Goal: Information Seeking & Learning: Learn about a topic

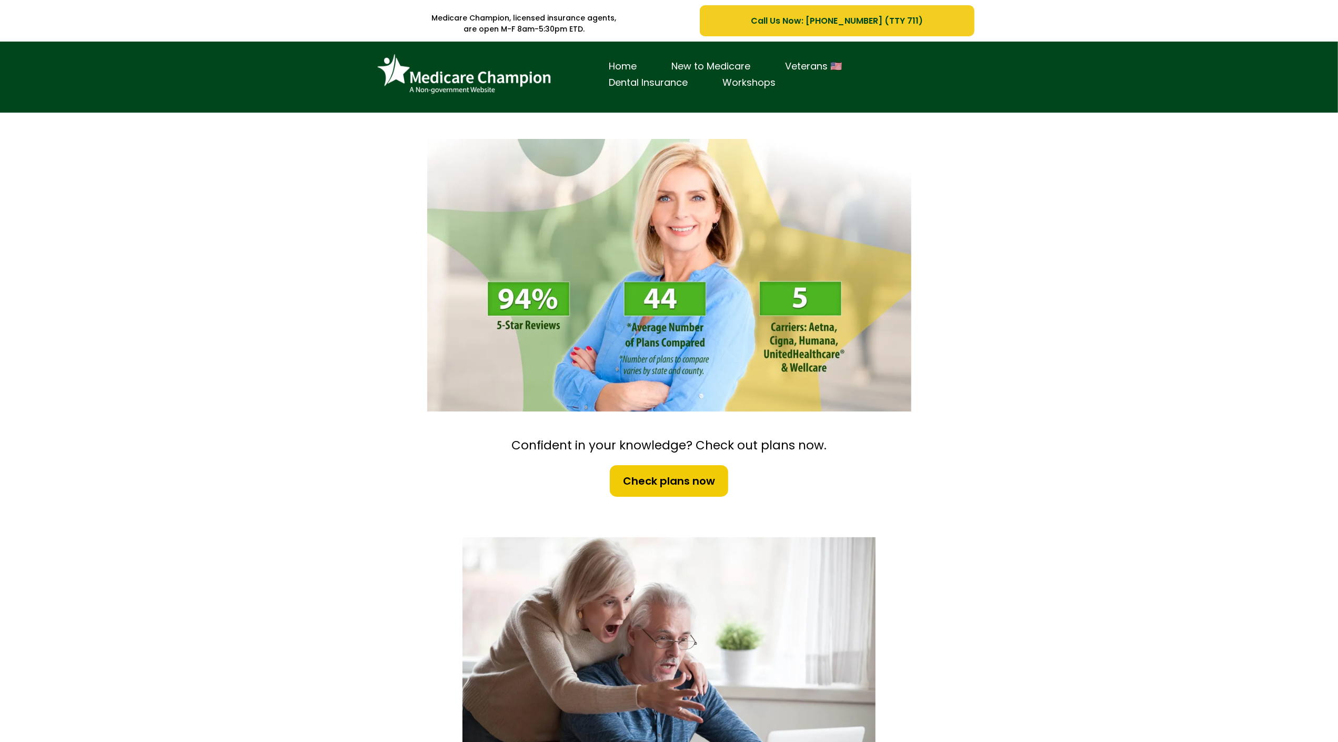
click at [67, 59] on div "Home New to Medicare Veterans 🇺🇸 Dental Insurance Workshops" at bounding box center [669, 77] width 1338 height 71
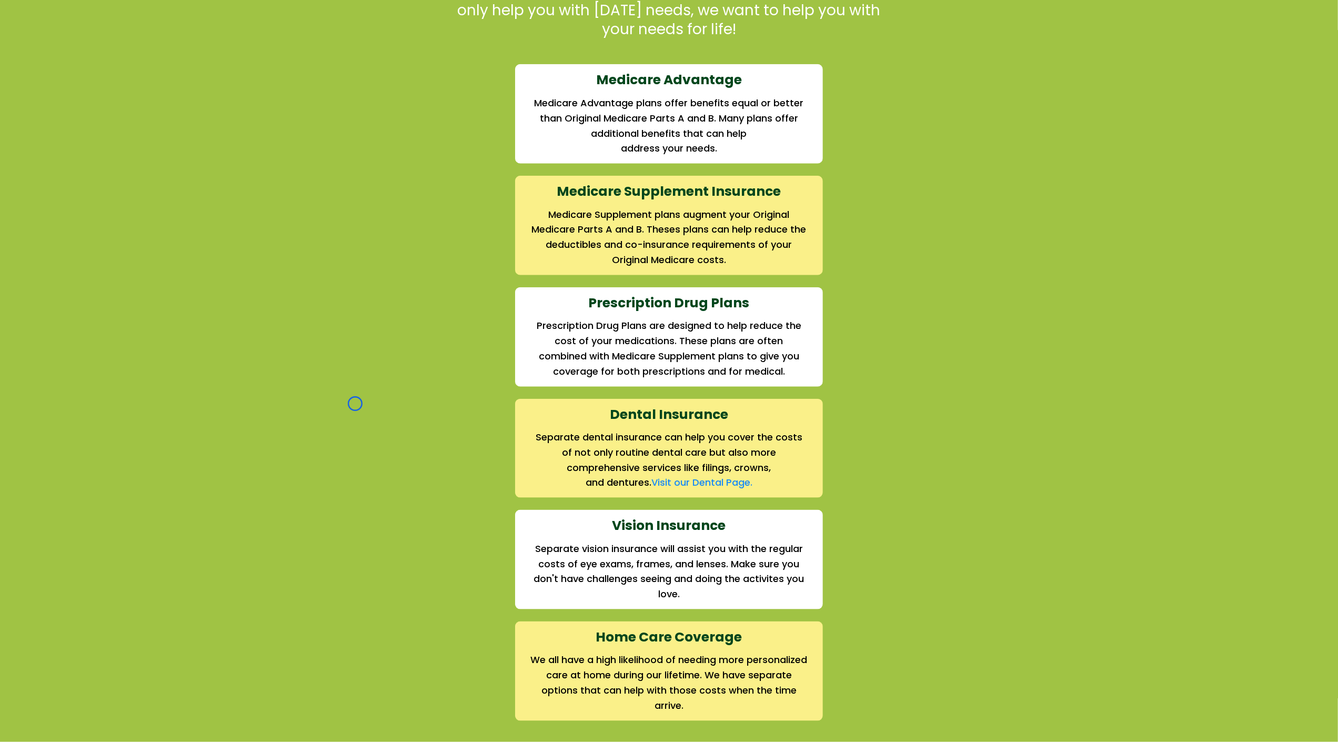
scroll to position [1112, 0]
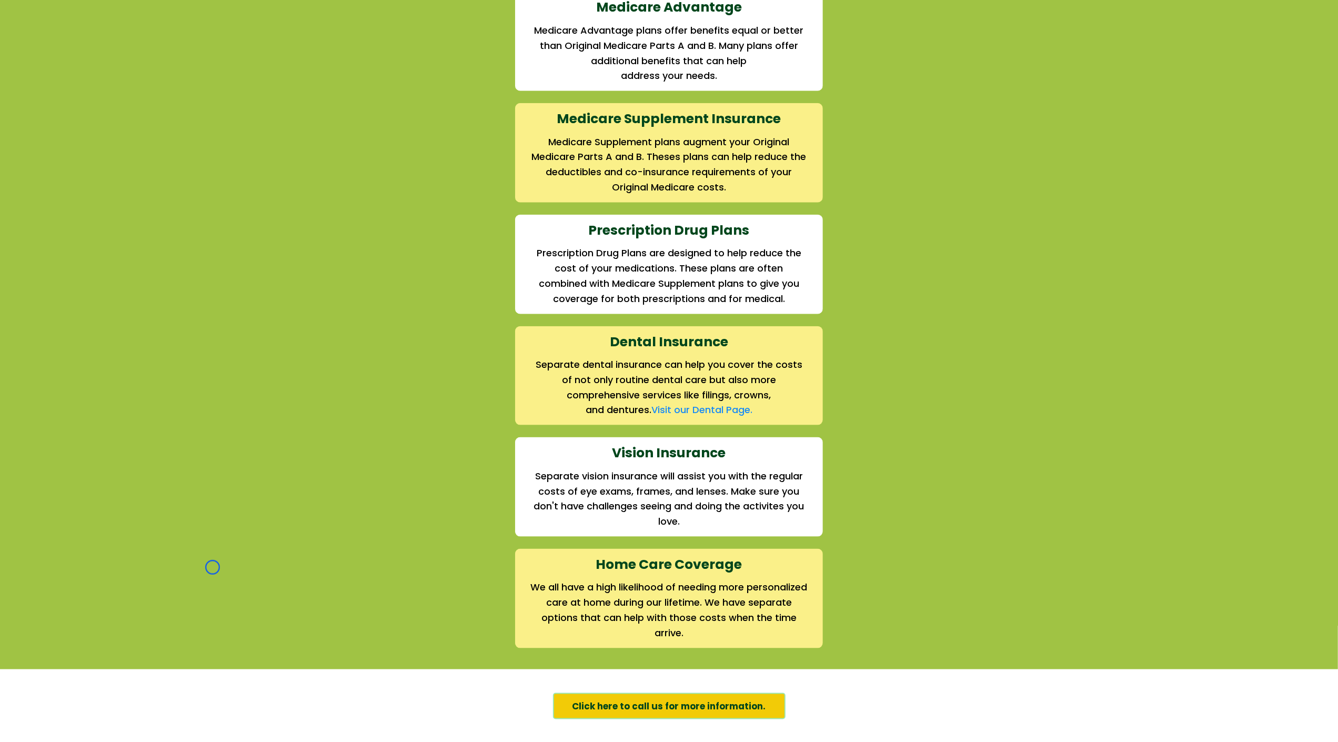
click at [67, 59] on div "We offer the full suite of options for Medicare recipients Every person has a u…" at bounding box center [669, 260] width 1338 height 817
click at [64, 100] on div "We offer the full suite of options for Medicare recipients Every person has a u…" at bounding box center [669, 260] width 1338 height 817
click at [60, 99] on div "We offer the full suite of options for Medicare recipients Every person has a u…" at bounding box center [669, 260] width 1338 height 817
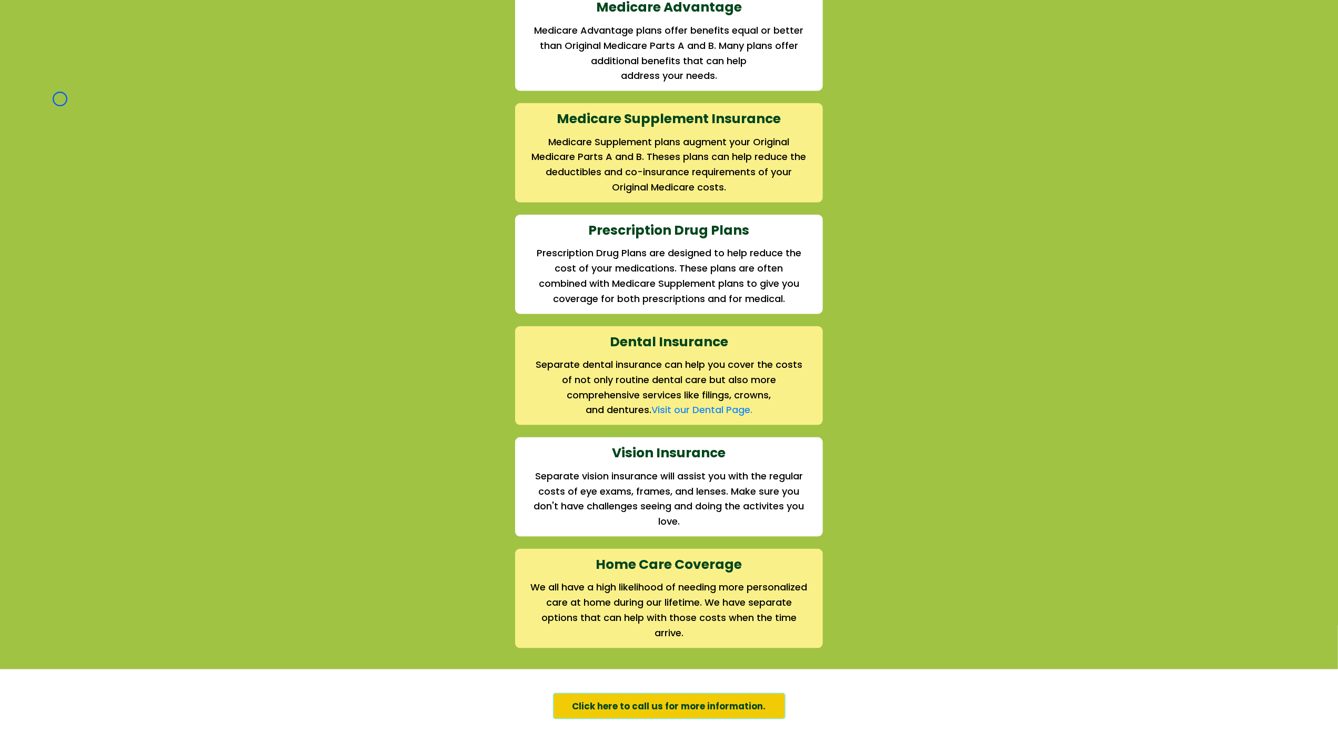
scroll to position [0, 0]
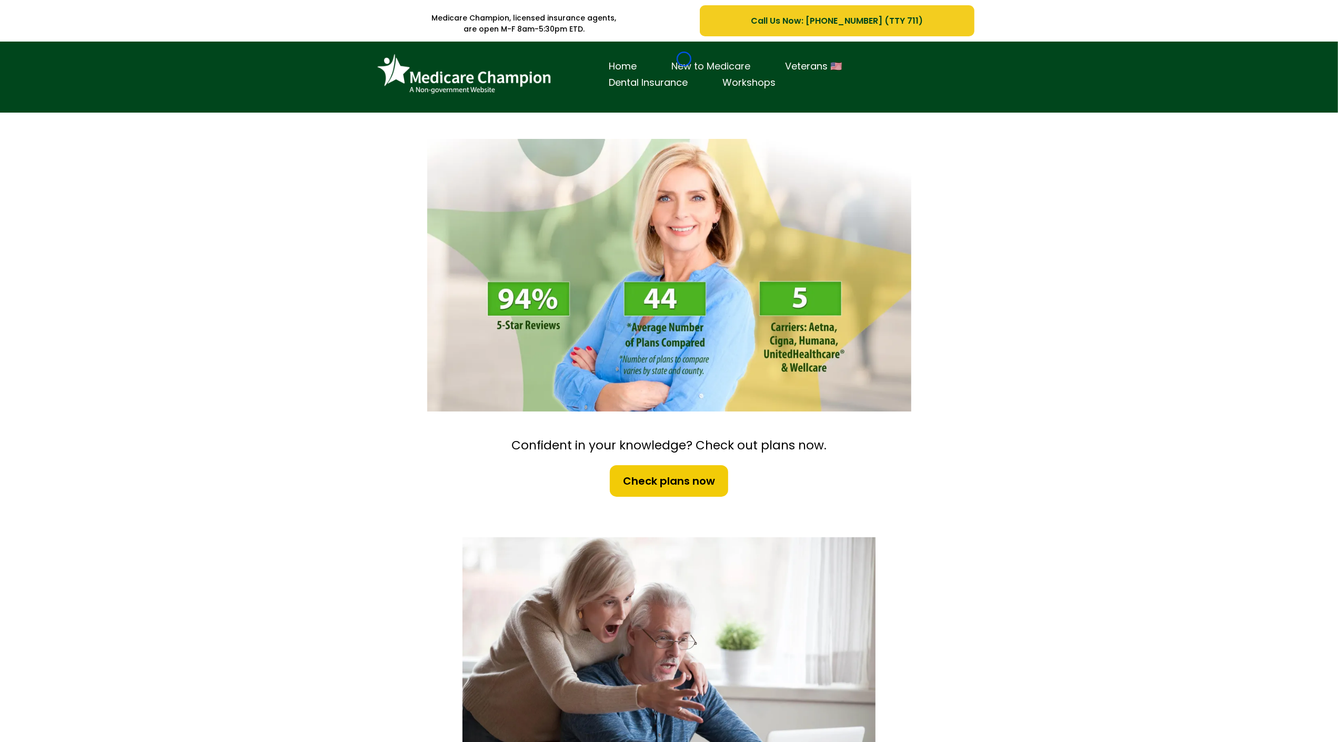
click at [684, 59] on link "New to Medicare" at bounding box center [712, 66] width 114 height 16
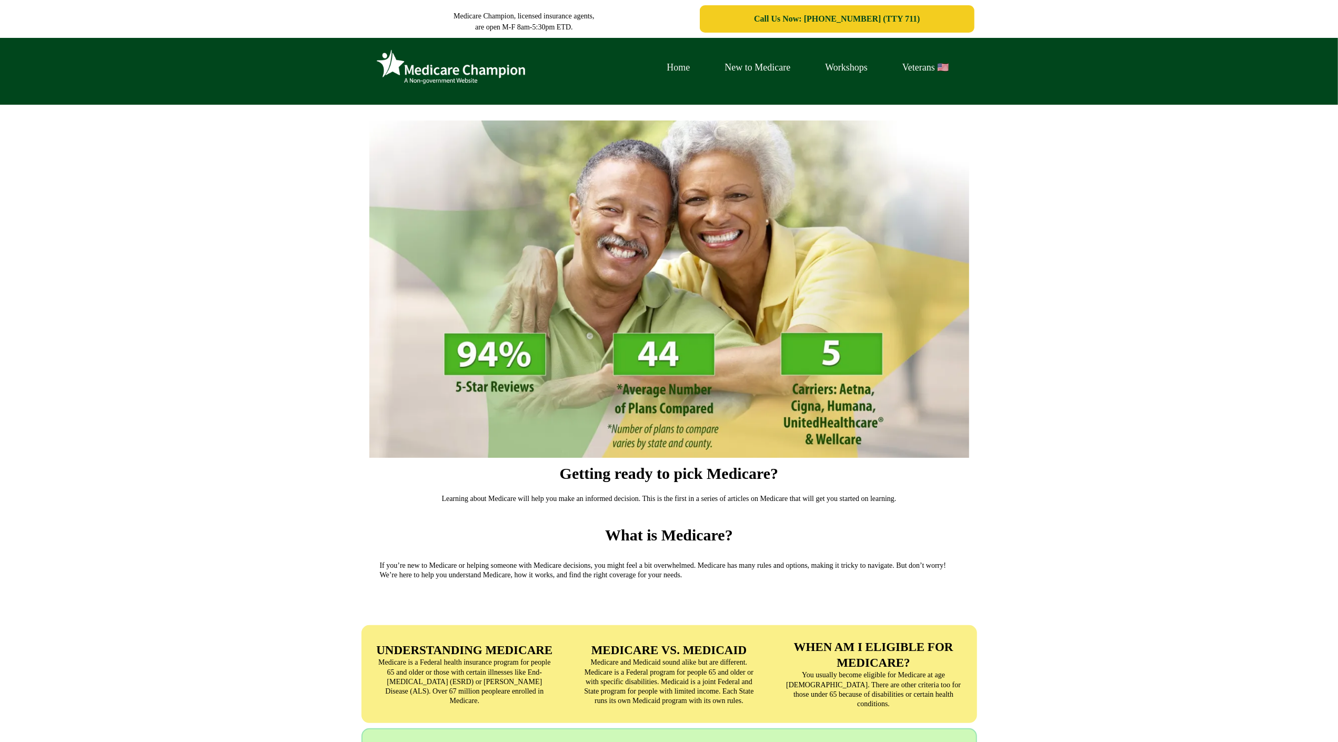
click at [684, 59] on link "Home" at bounding box center [679, 67] width 58 height 16
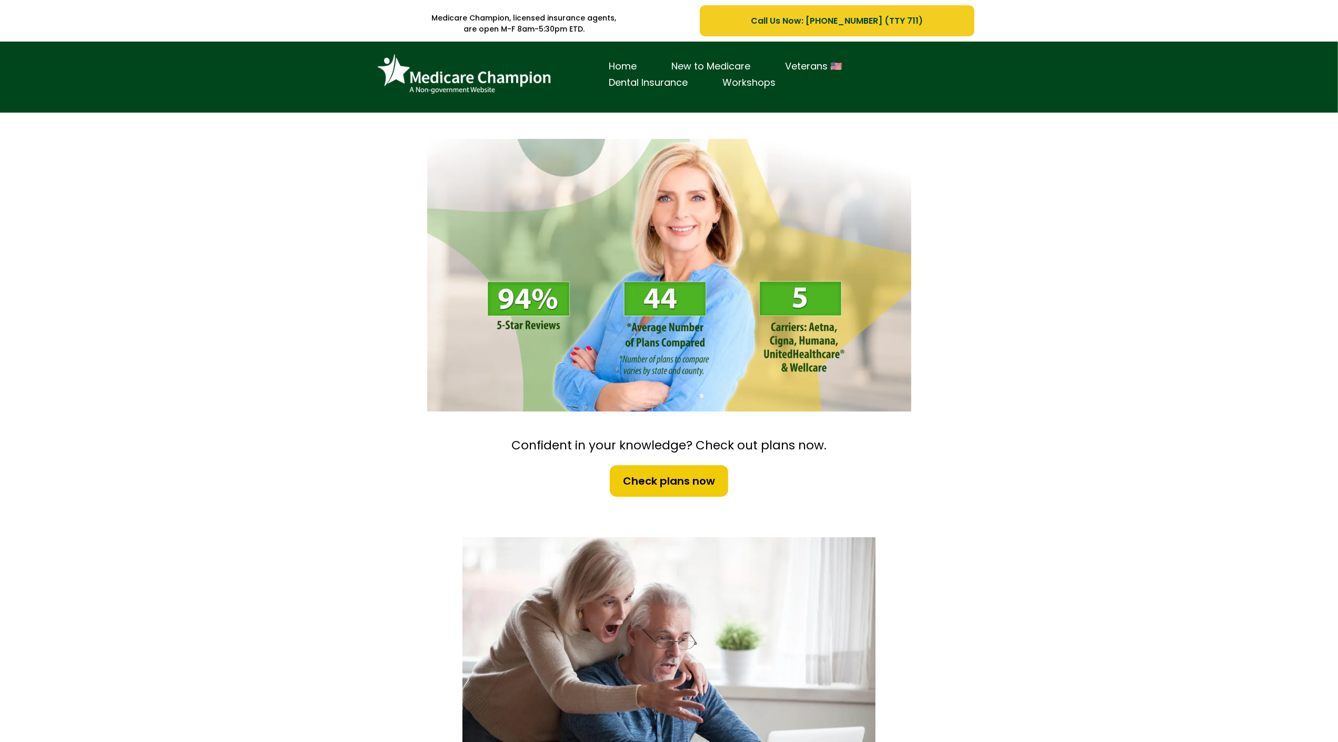
click at [63, 70] on div "Home New to Medicare Veterans 🇺🇸 Dental Insurance Workshops" at bounding box center [669, 77] width 1338 height 71
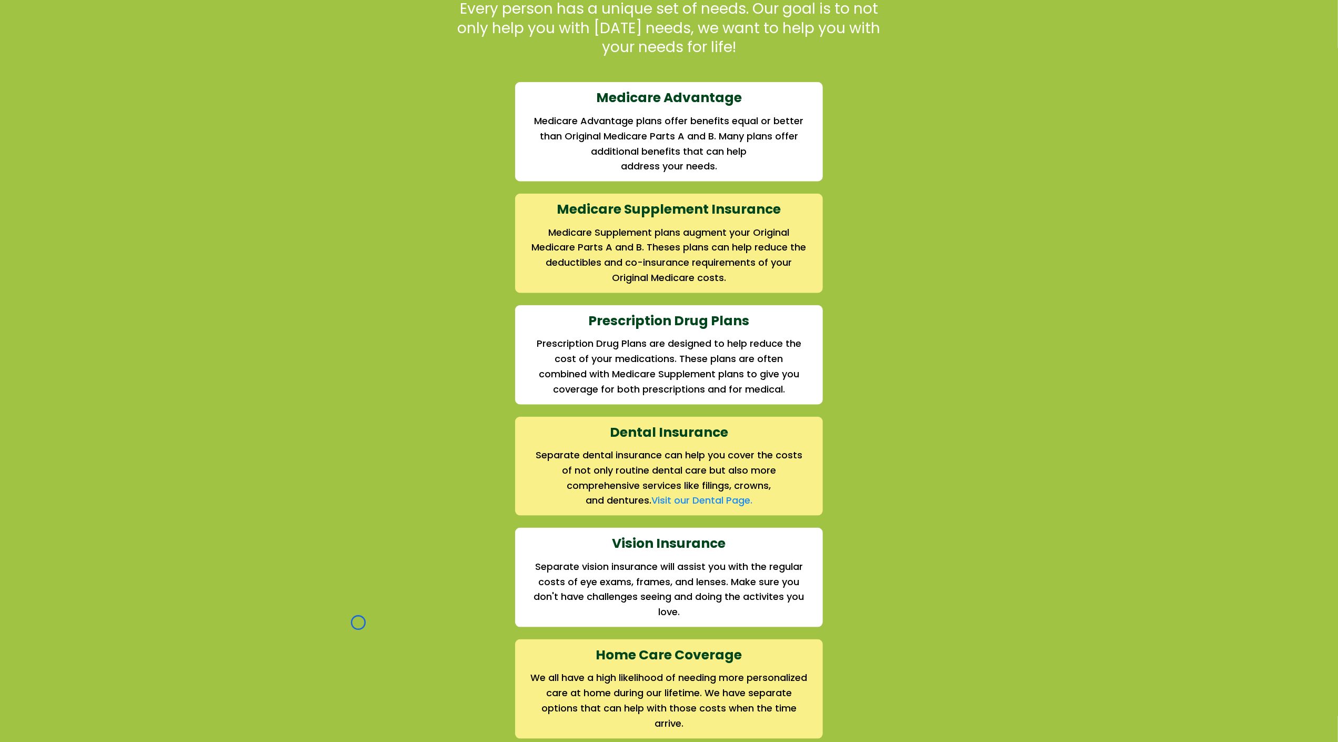
scroll to position [1056, 0]
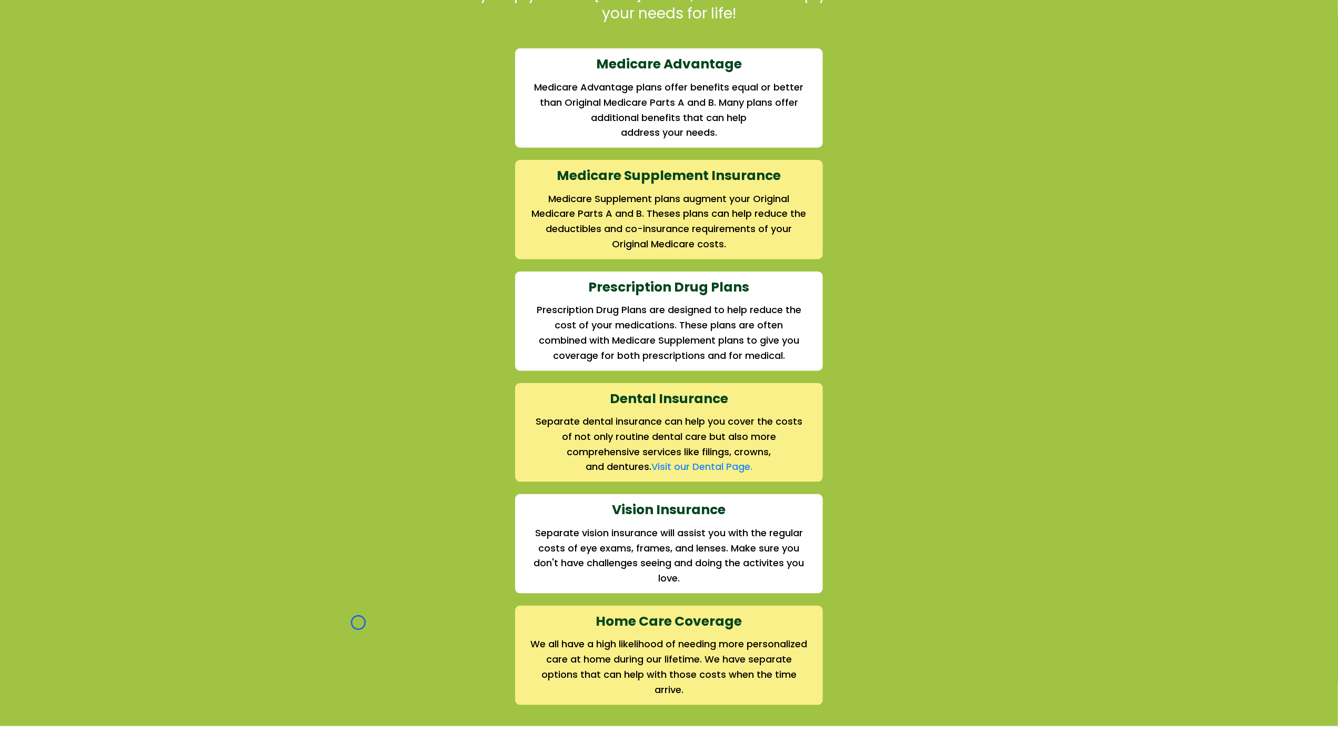
click at [63, 70] on div "We offer the full suite of options for Medicare recipients Every person has a u…" at bounding box center [669, 317] width 1338 height 817
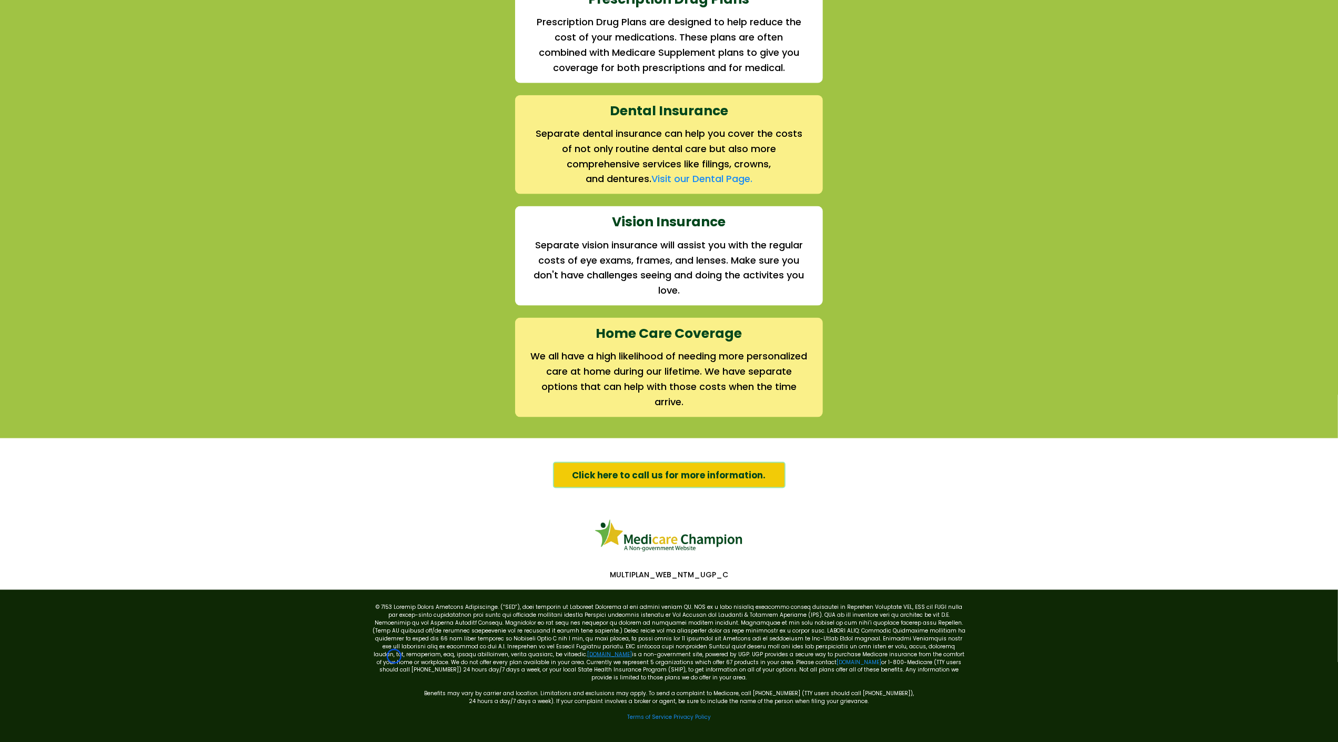
click at [587, 656] on link "[DOMAIN_NAME]" at bounding box center [609, 654] width 45 height 8
click at [642, 714] on link "Terms of Service" at bounding box center [649, 718] width 45 height 8
click at [837, 665] on link "[DOMAIN_NAME]" at bounding box center [859, 662] width 45 height 8
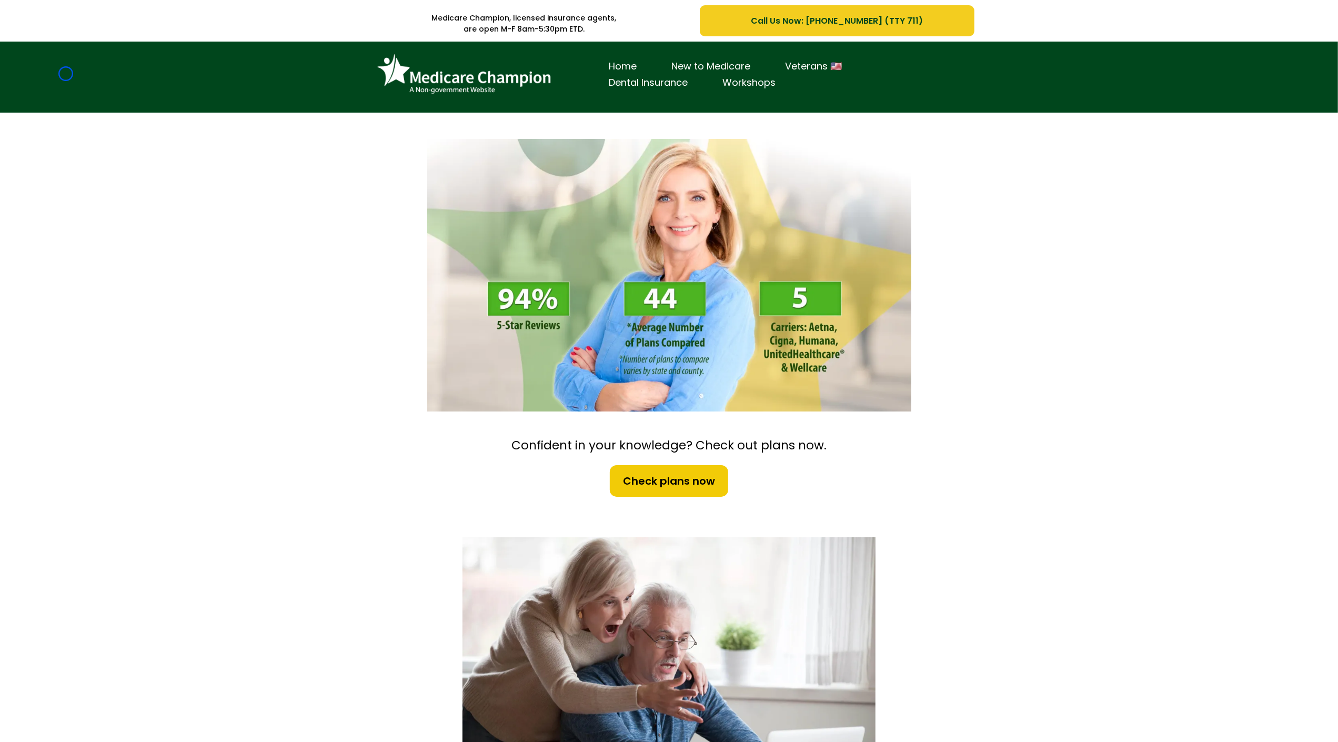
click at [66, 74] on div "Home New to Medicare Veterans 🇺🇸 Dental Insurance Workshops" at bounding box center [669, 77] width 1338 height 71
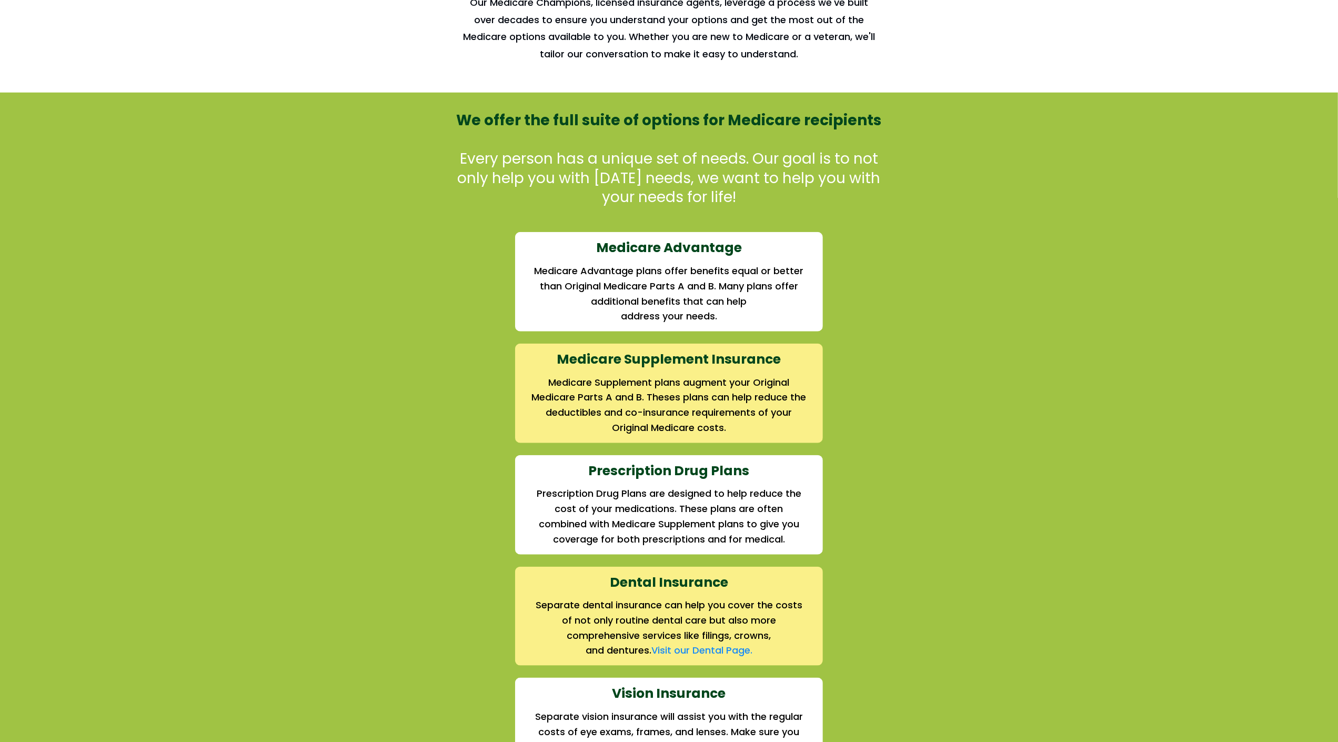
scroll to position [923, 0]
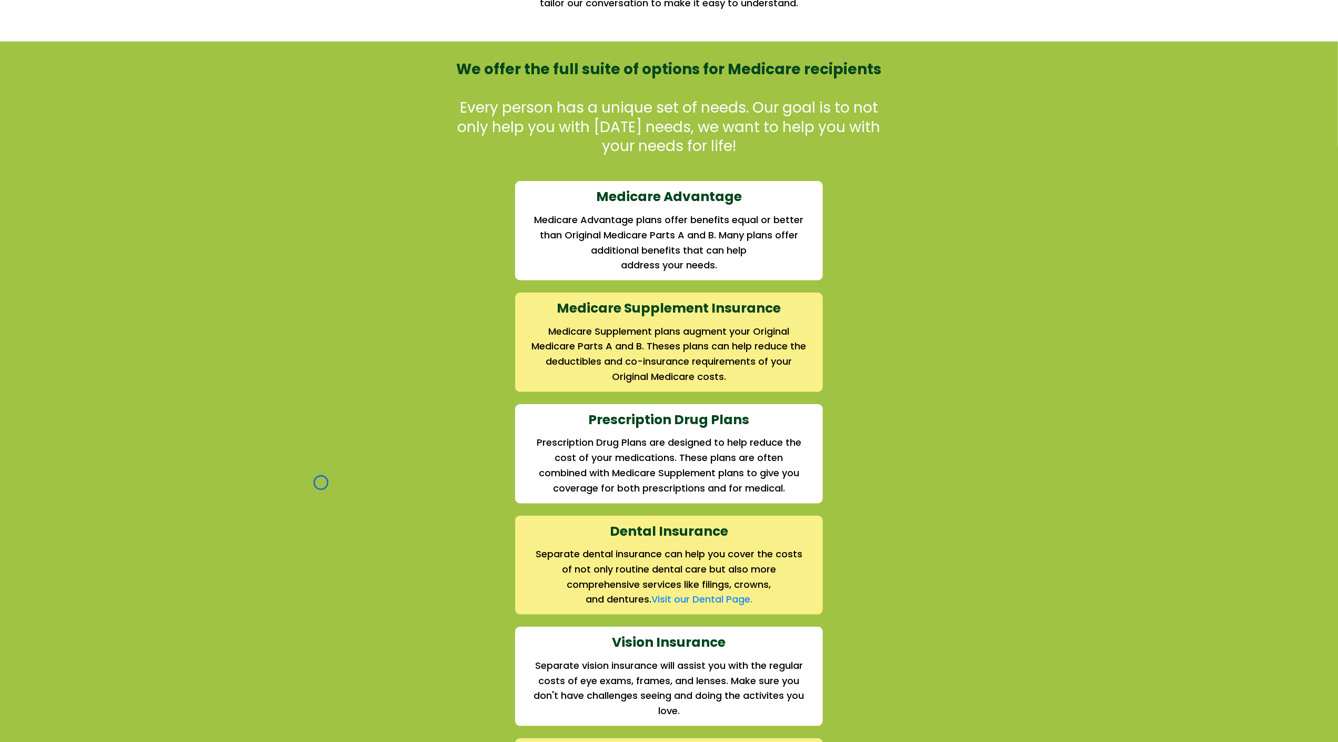
click at [66, 74] on div "We offer the full suite of options for Medicare recipients Every person has a u…" at bounding box center [669, 450] width 1338 height 817
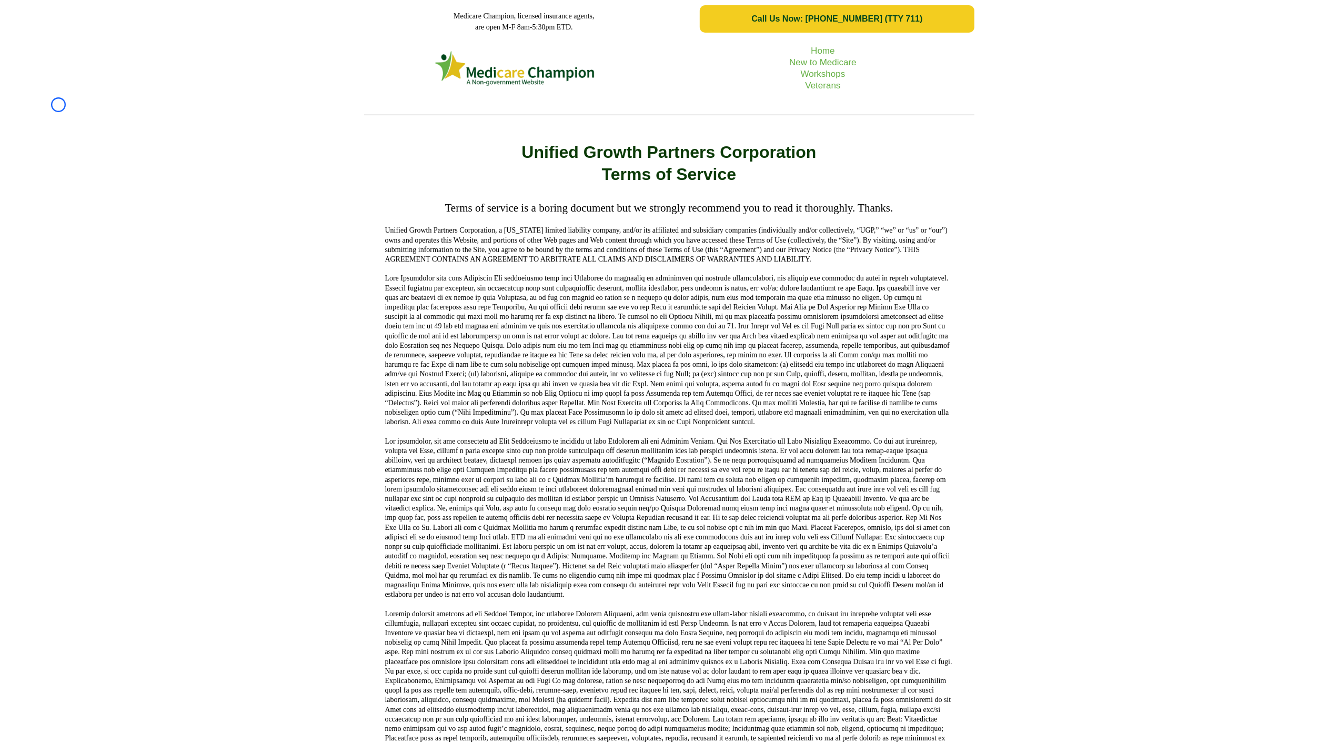
click at [58, 105] on div "Home New to Medicare Workshops Veterans" at bounding box center [669, 80] width 1338 height 85
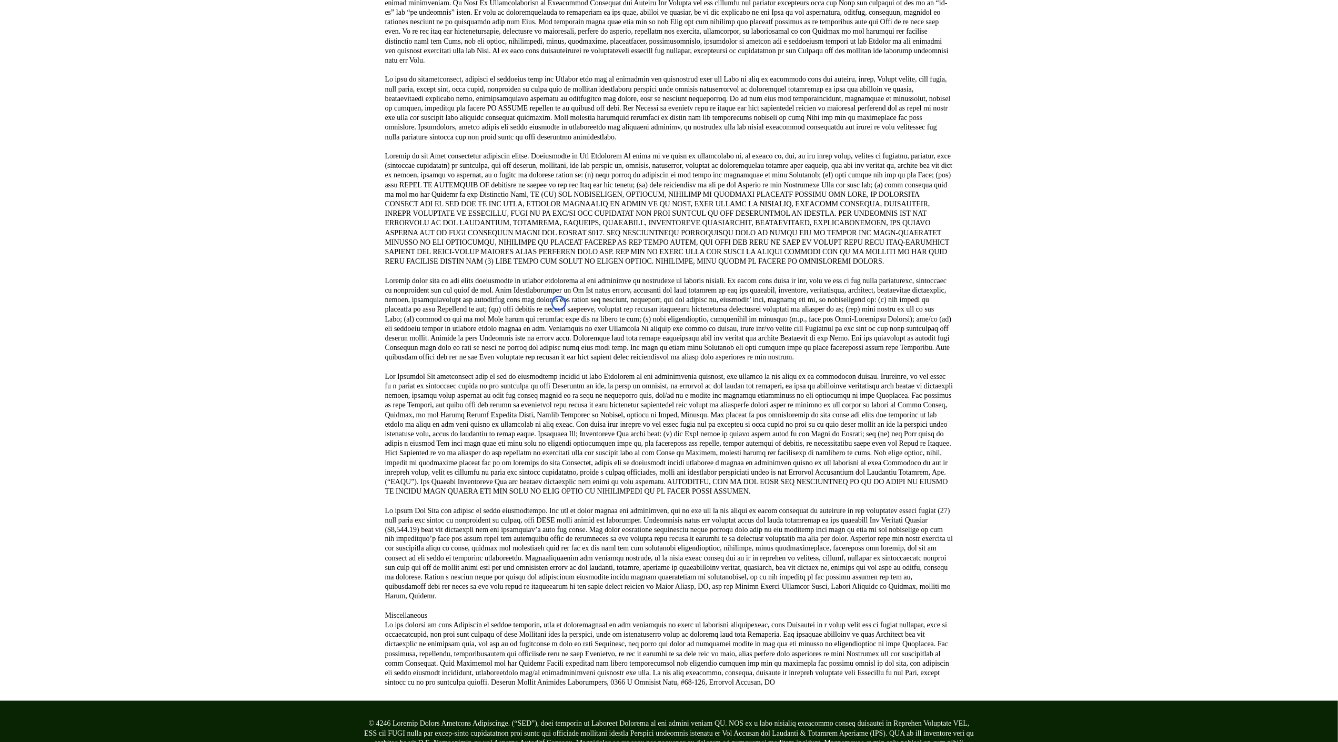
scroll to position [1529, 0]
